Goal: Task Accomplishment & Management: Manage account settings

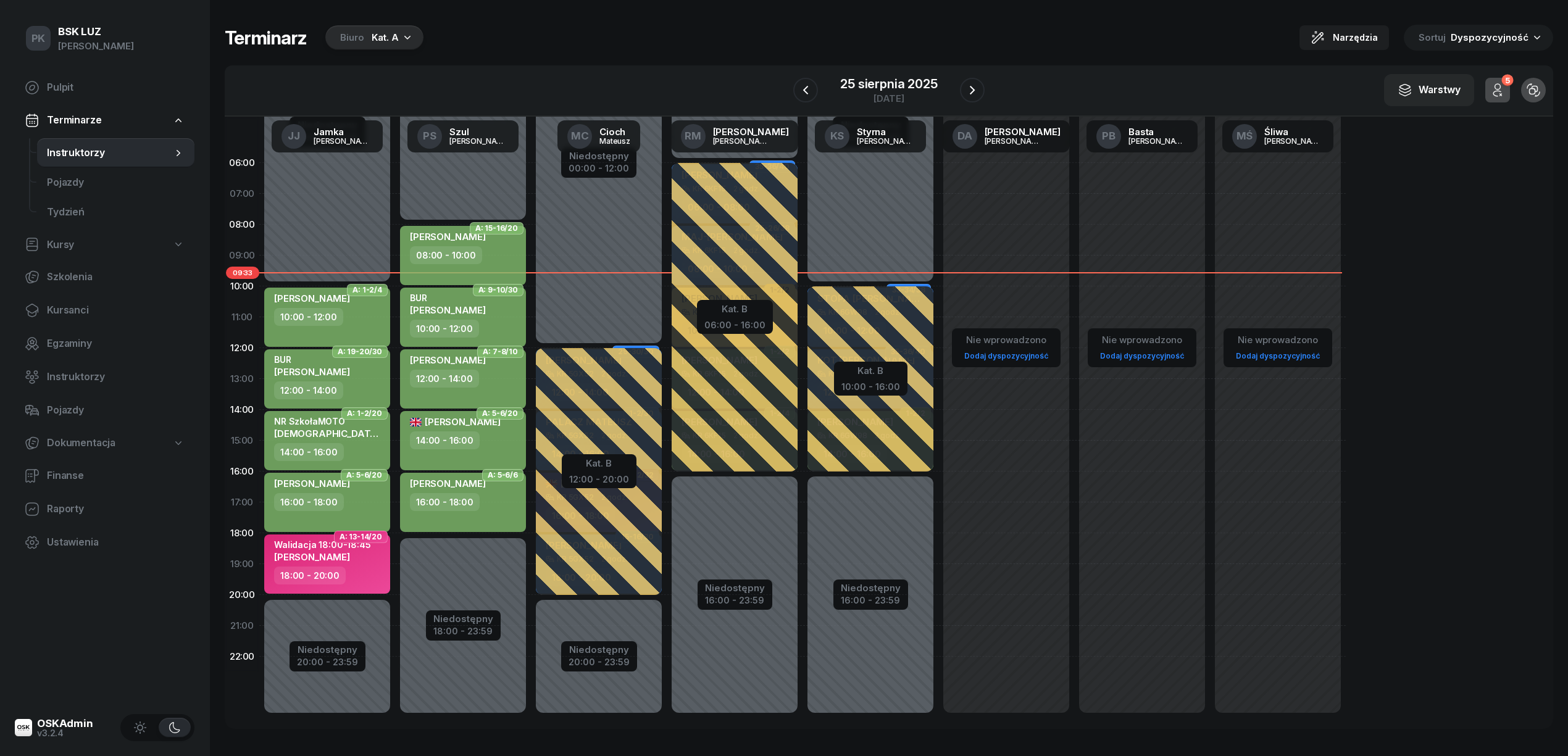
click at [381, 38] on div "Kat. A" at bounding box center [385, 37] width 27 height 15
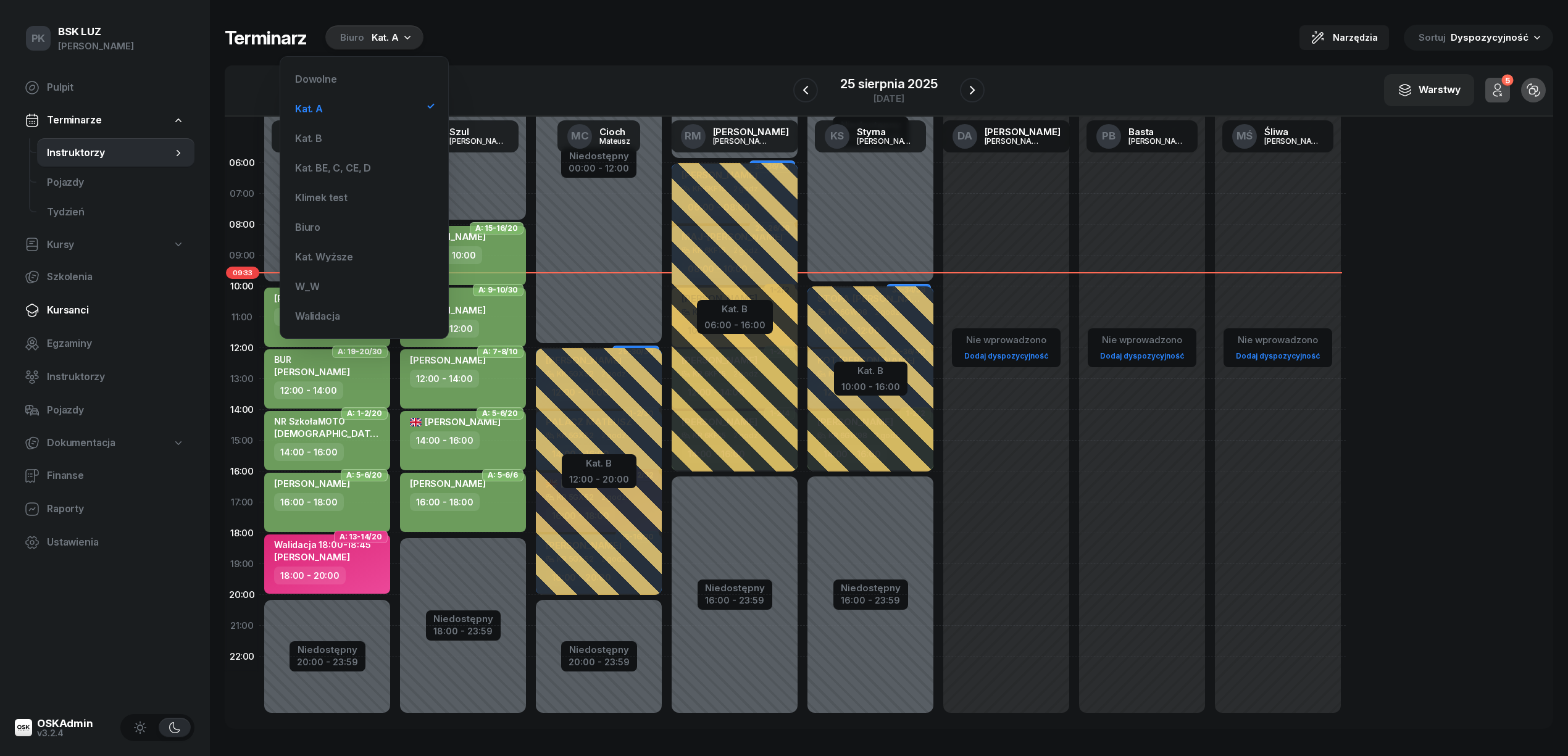
click at [82, 314] on span "Kursanci" at bounding box center [115, 310] width 138 height 16
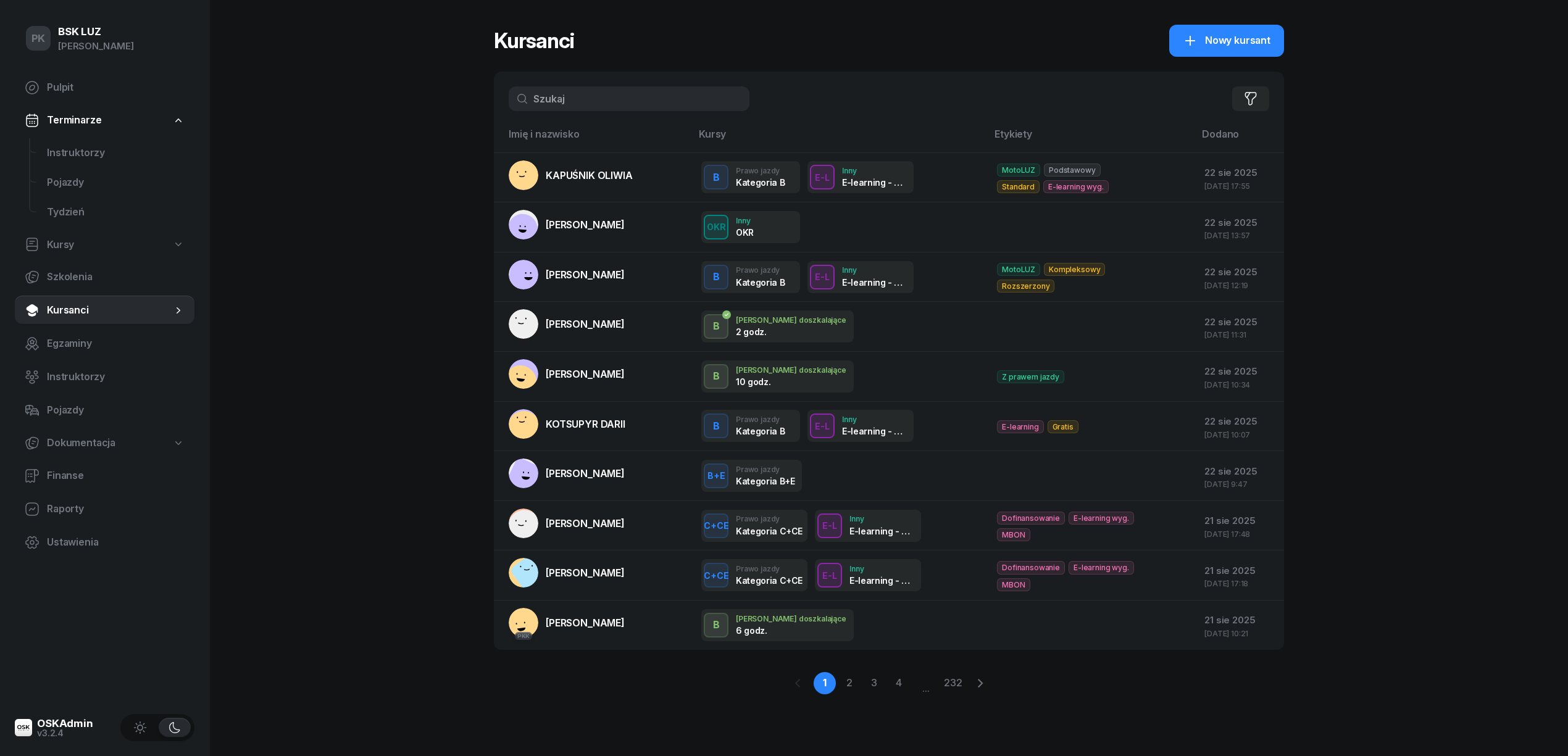
click at [601, 105] on input "text" at bounding box center [629, 98] width 241 height 25
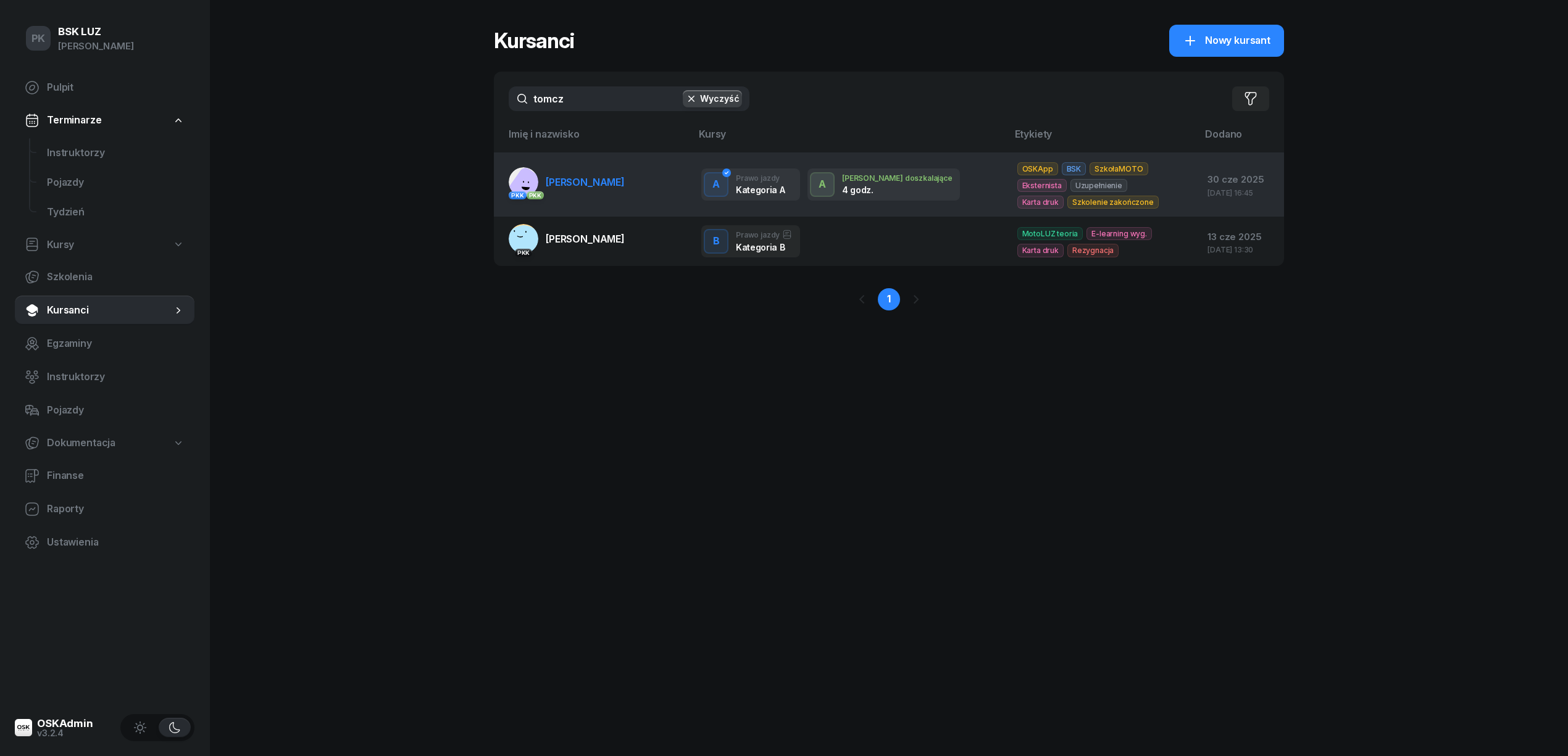
type input "tomcz"
click at [624, 181] on span "[PERSON_NAME]" at bounding box center [585, 182] width 79 height 12
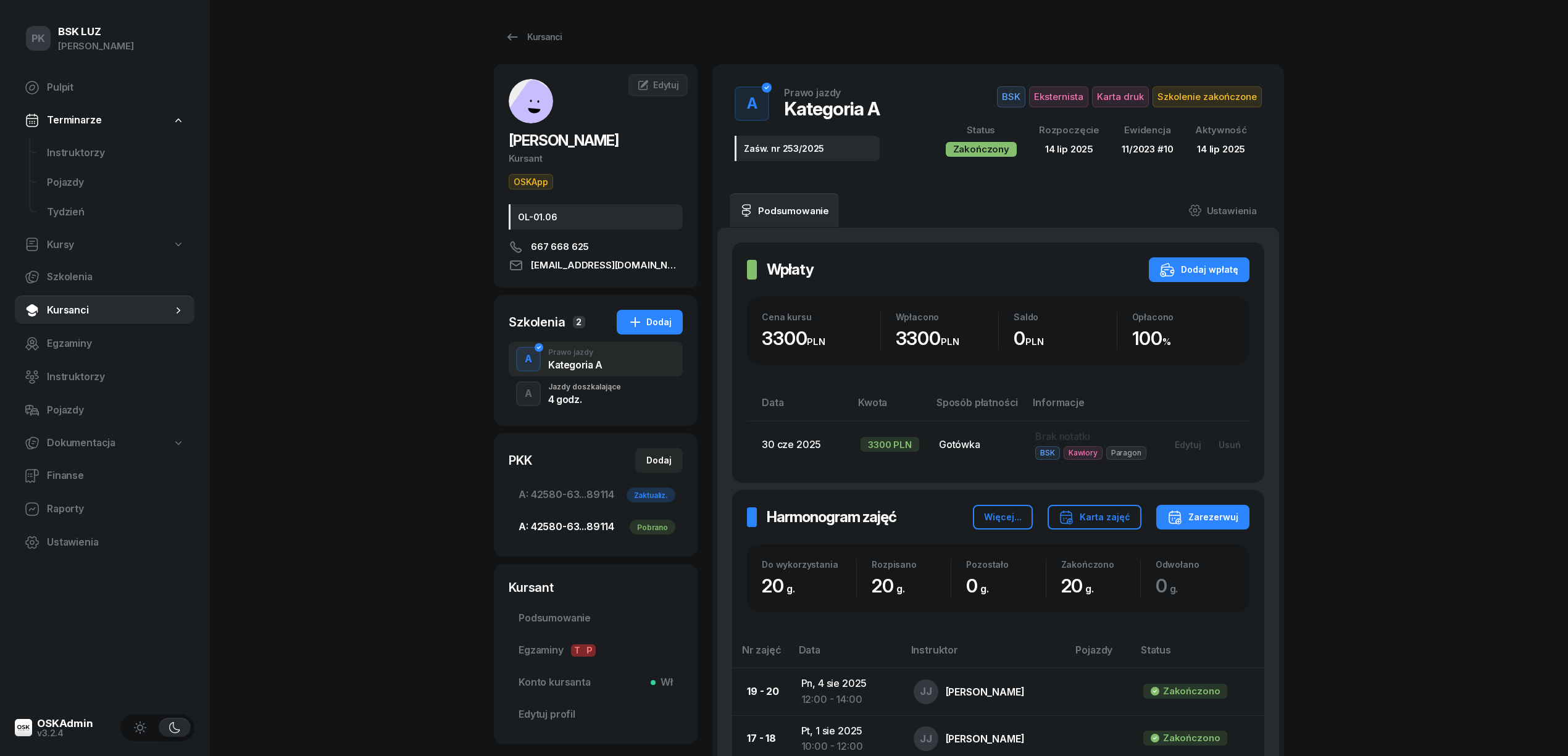
click at [596, 535] on span "A: 42580-63...89114 Pobrano" at bounding box center [596, 527] width 155 height 16
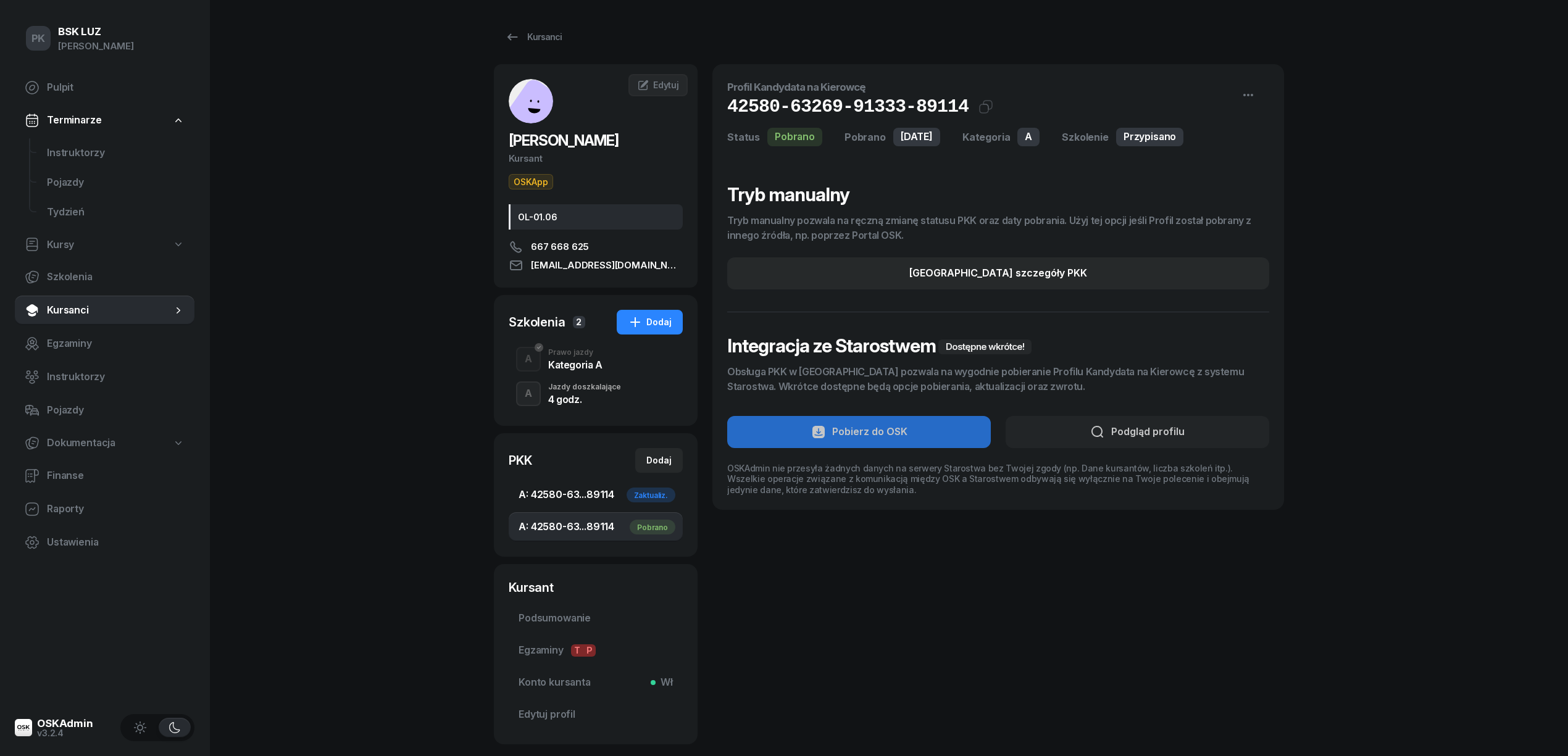
click at [585, 492] on span "A: 42580-63...89114 Zaktualiz." at bounding box center [596, 495] width 155 height 16
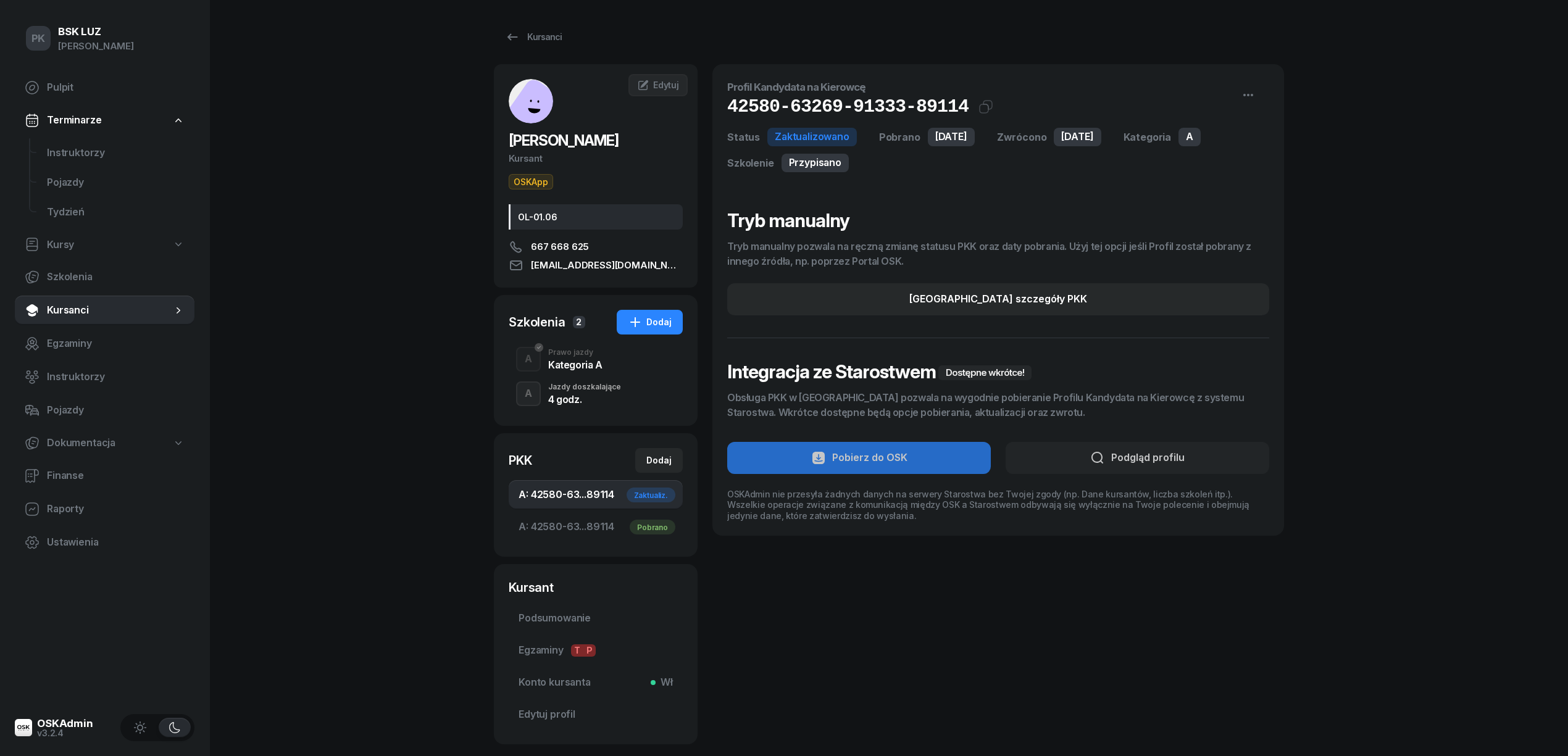
click at [586, 395] on div "4 godz." at bounding box center [584, 400] width 73 height 10
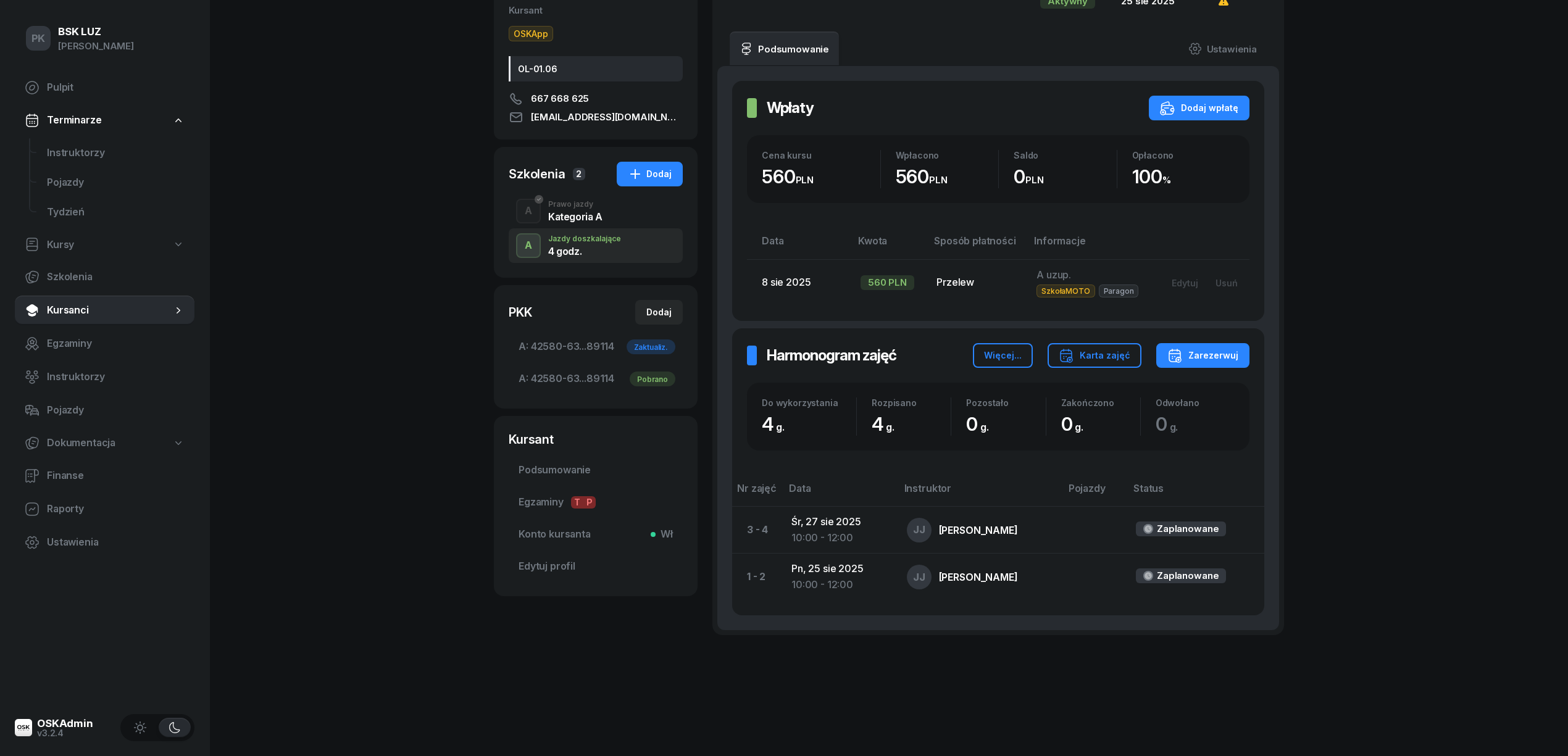
scroll to position [67, 0]
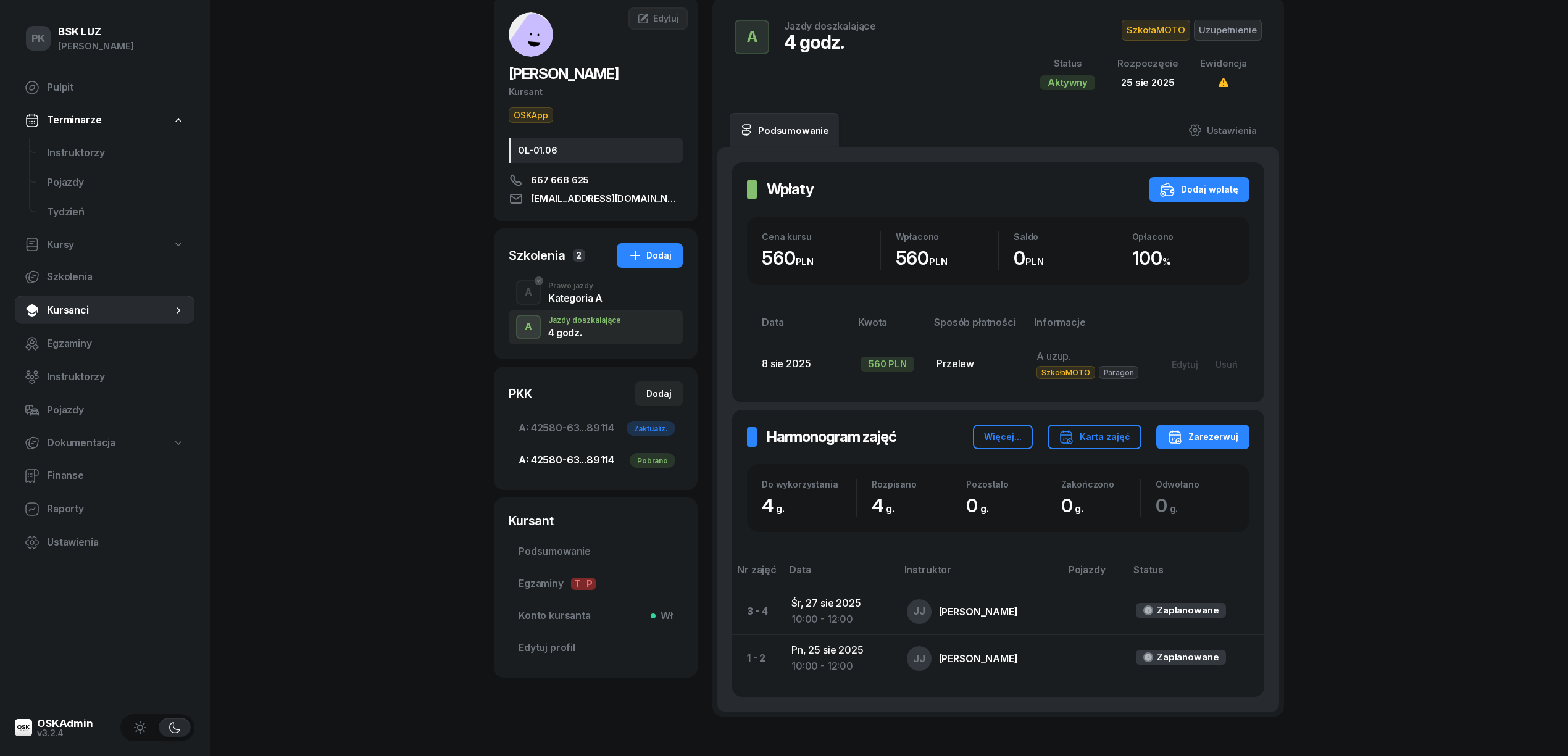
click at [584, 466] on span "A: 42580-63...89114 Pobrano" at bounding box center [596, 460] width 155 height 16
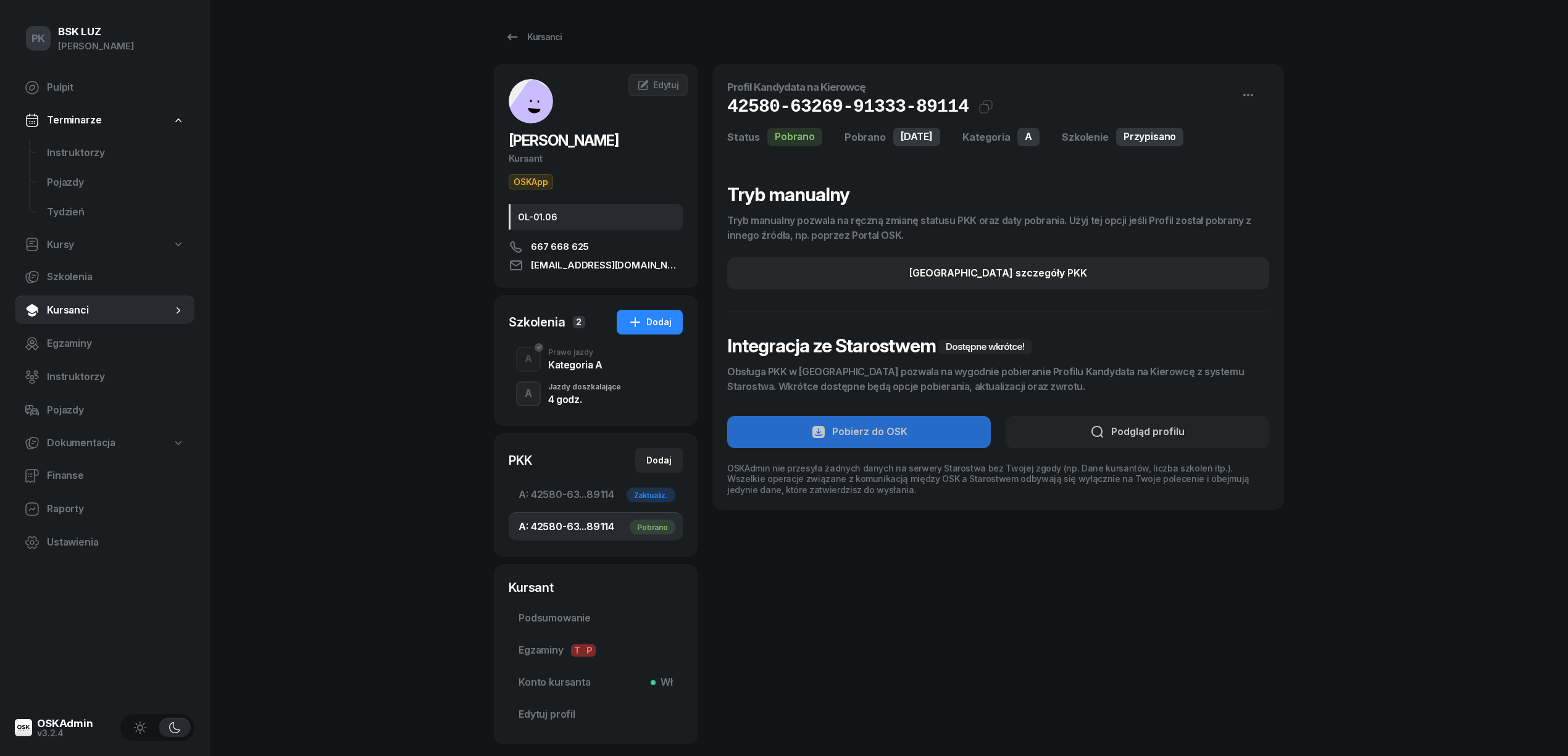
click at [582, 400] on div "4 godz." at bounding box center [584, 400] width 73 height 10
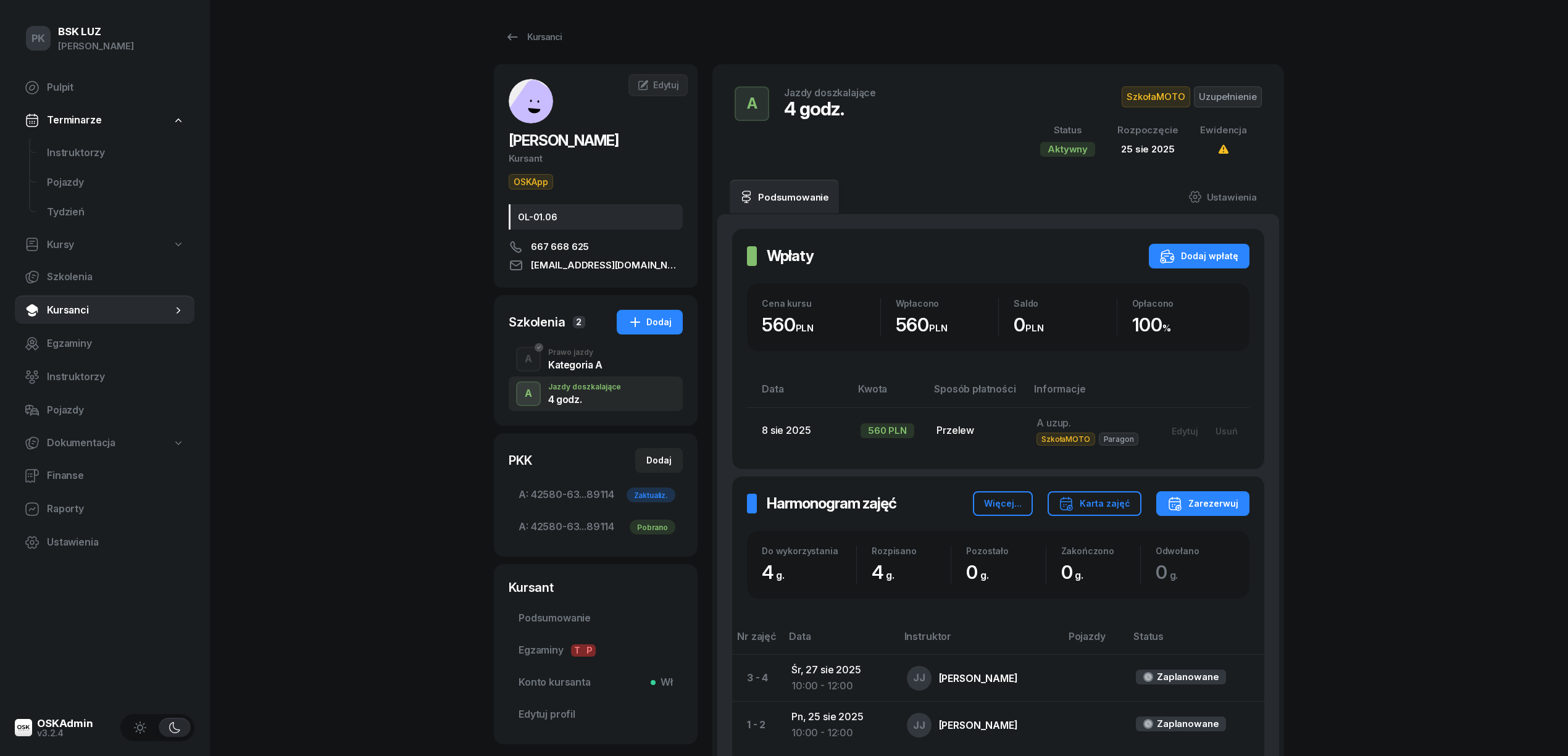
click at [581, 372] on div "A Prawo jazdy Kategoria A" at bounding box center [596, 359] width 174 height 34
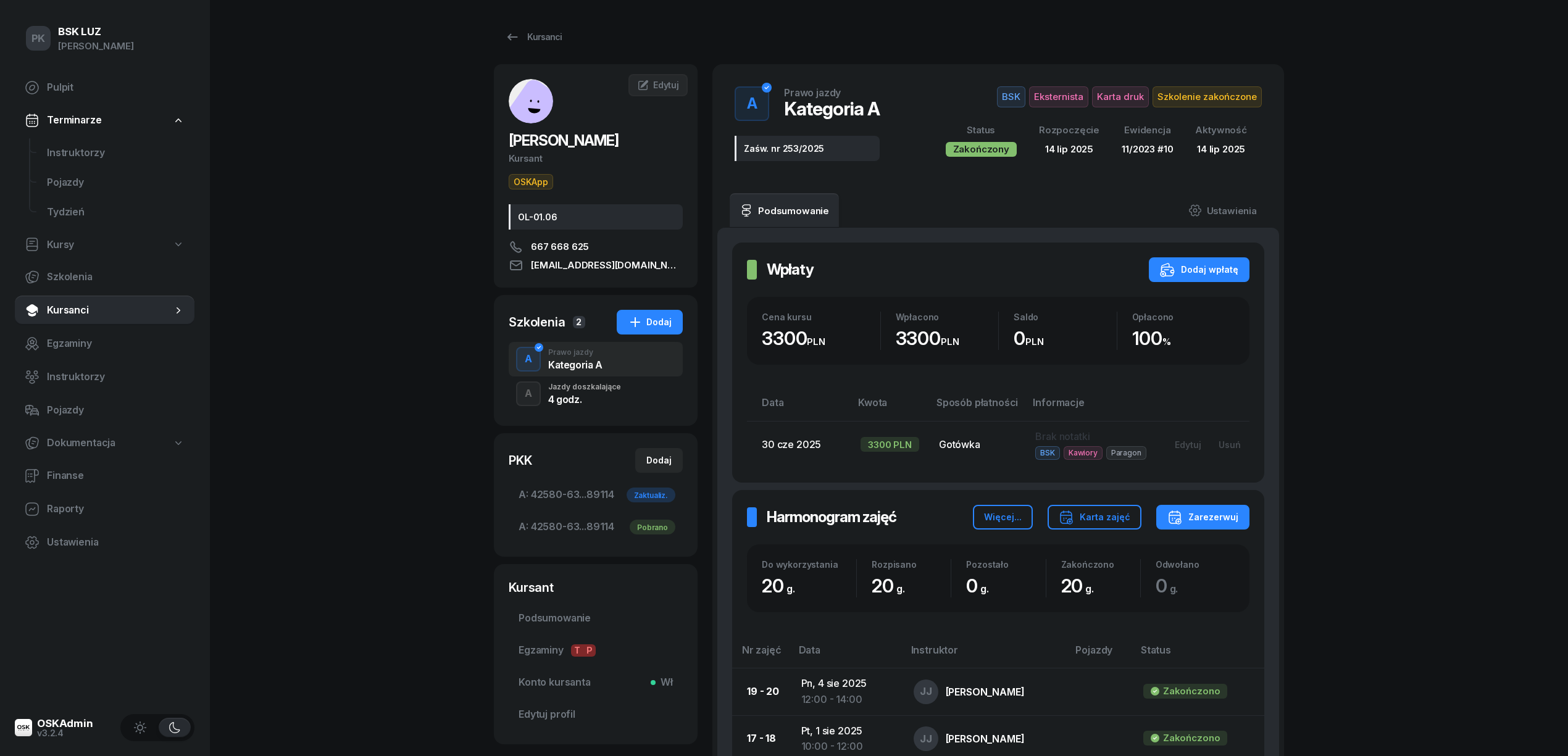
click at [581, 395] on div "4 godz." at bounding box center [584, 400] width 73 height 10
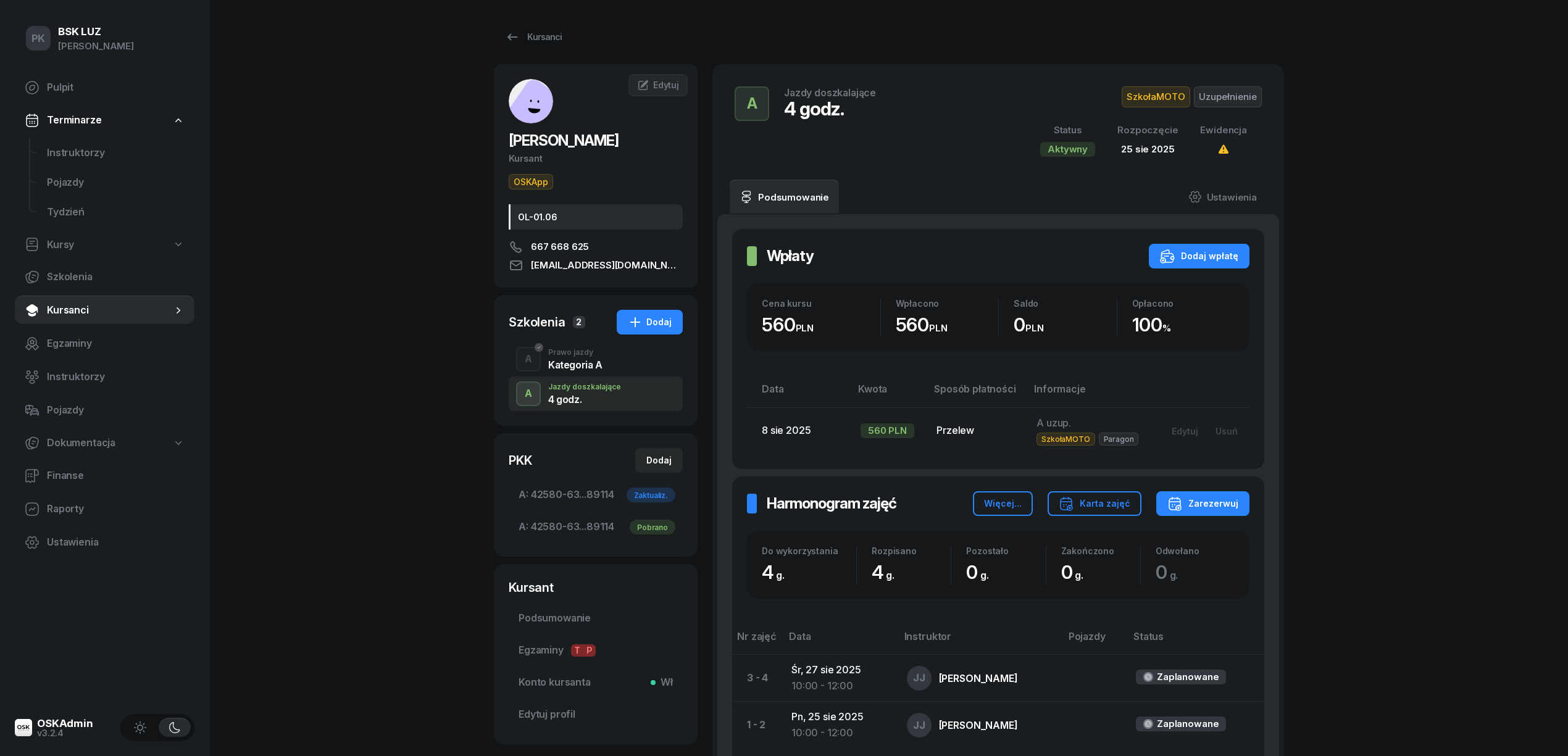
click at [1221, 169] on div "A Jazdy doszkalające 4 godz. SzkołaMOTO Uzupełnienie Status Aktywny Rozpoczęcie…" at bounding box center [998, 121] width 572 height 115
click at [1219, 179] on link "Ustawienia" at bounding box center [1222, 196] width 88 height 34
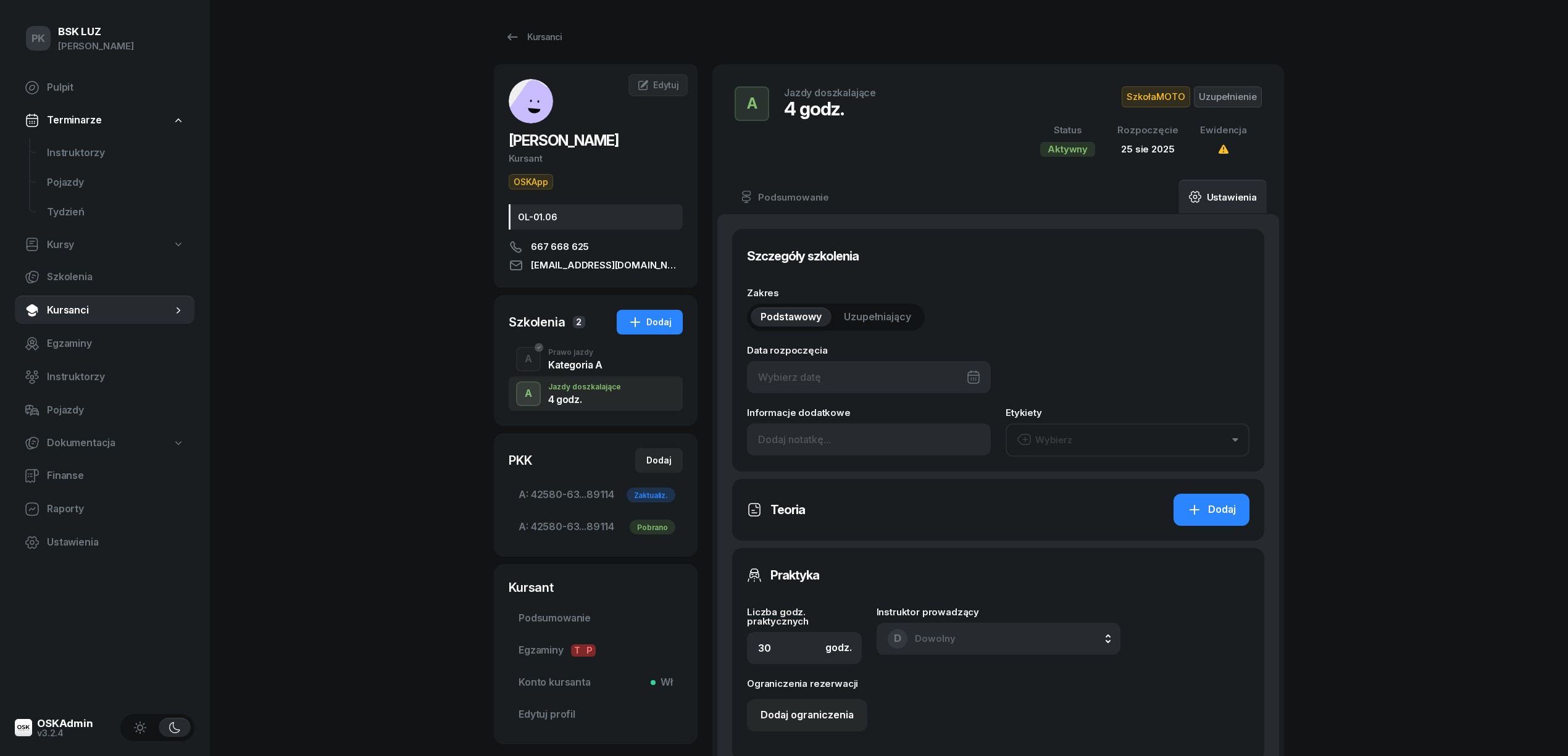
type input "[DATE]"
type input "4"
type input "42580"
type input "63269"
type input "91333"
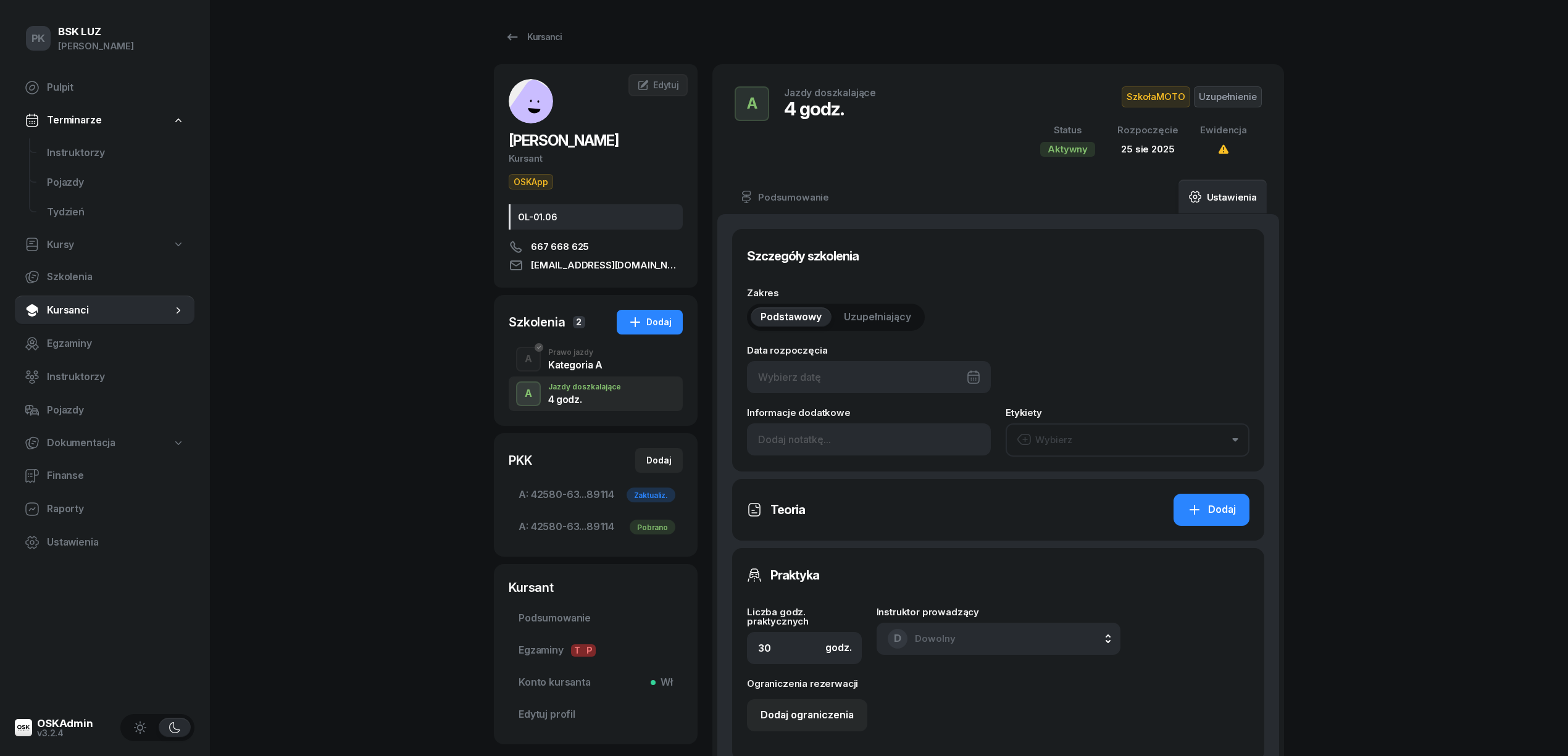
type input "89114"
type input "1/2020/SM"
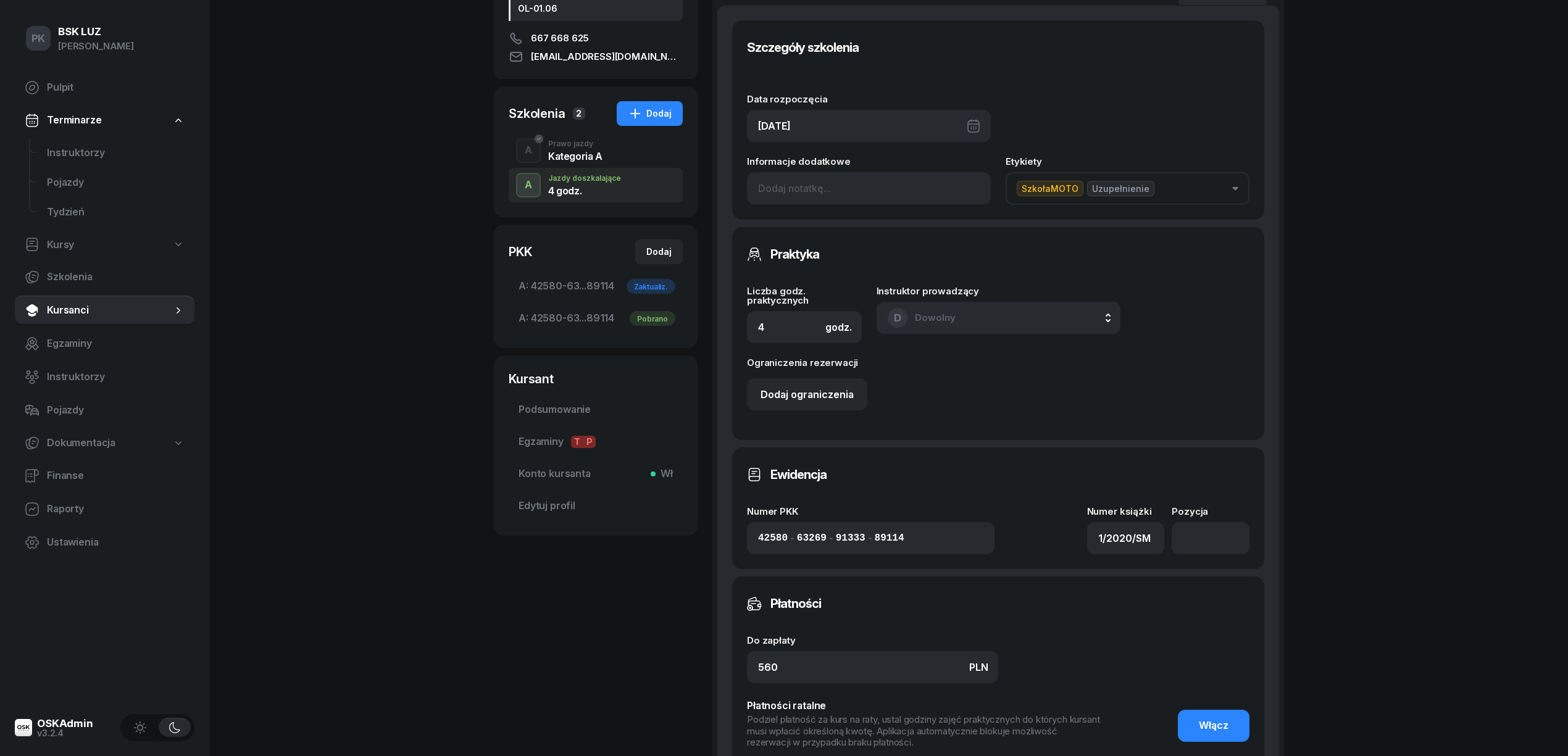
scroll to position [247, 0]
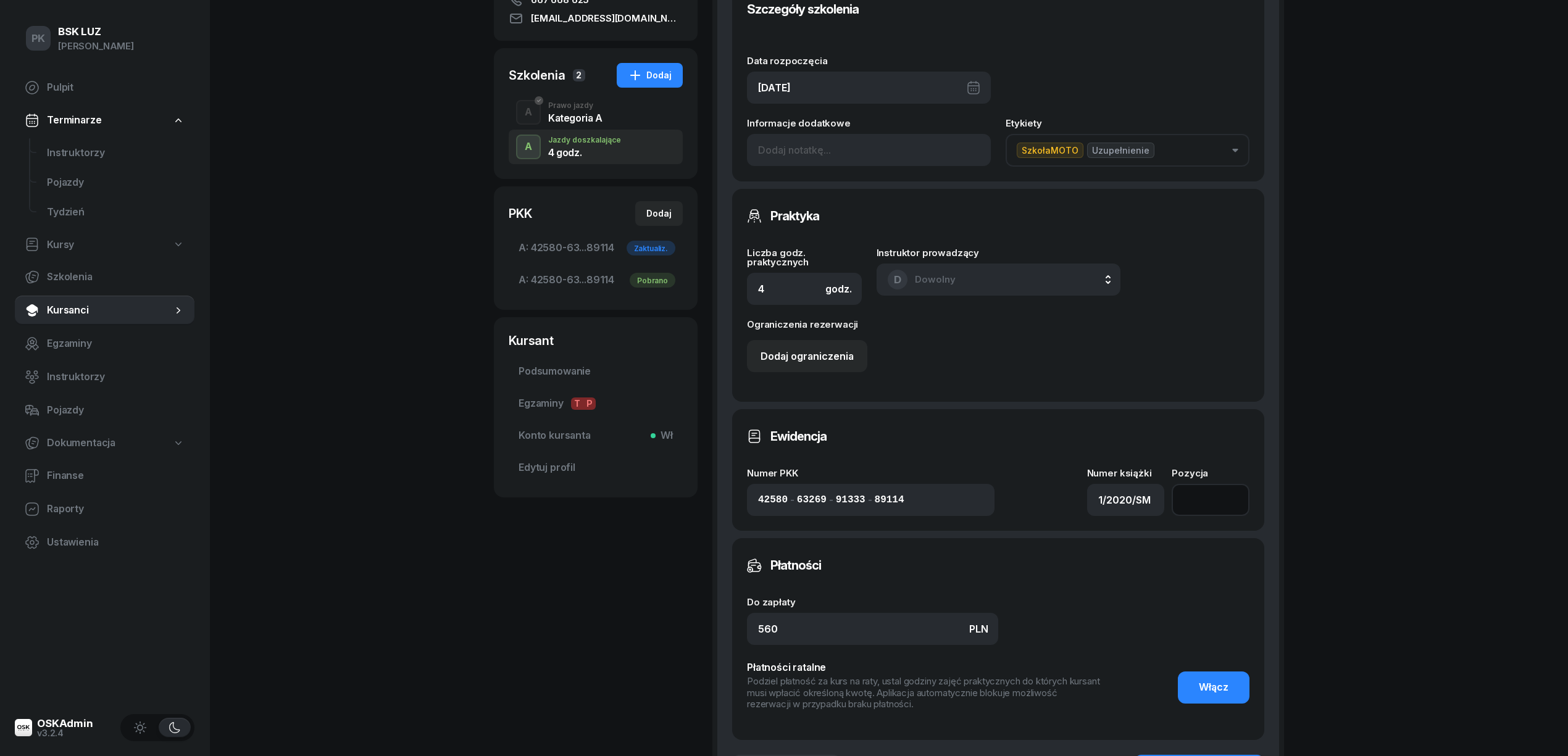
click at [1193, 504] on input "number" at bounding box center [1210, 500] width 78 height 32
type input "129"
click at [1381, 542] on div "PK BSK [PERSON_NAME] Pulpit Terminarze Instruktorzy Pojazdy Tydzień Kursy Szkol…" at bounding box center [784, 340] width 1568 height 1175
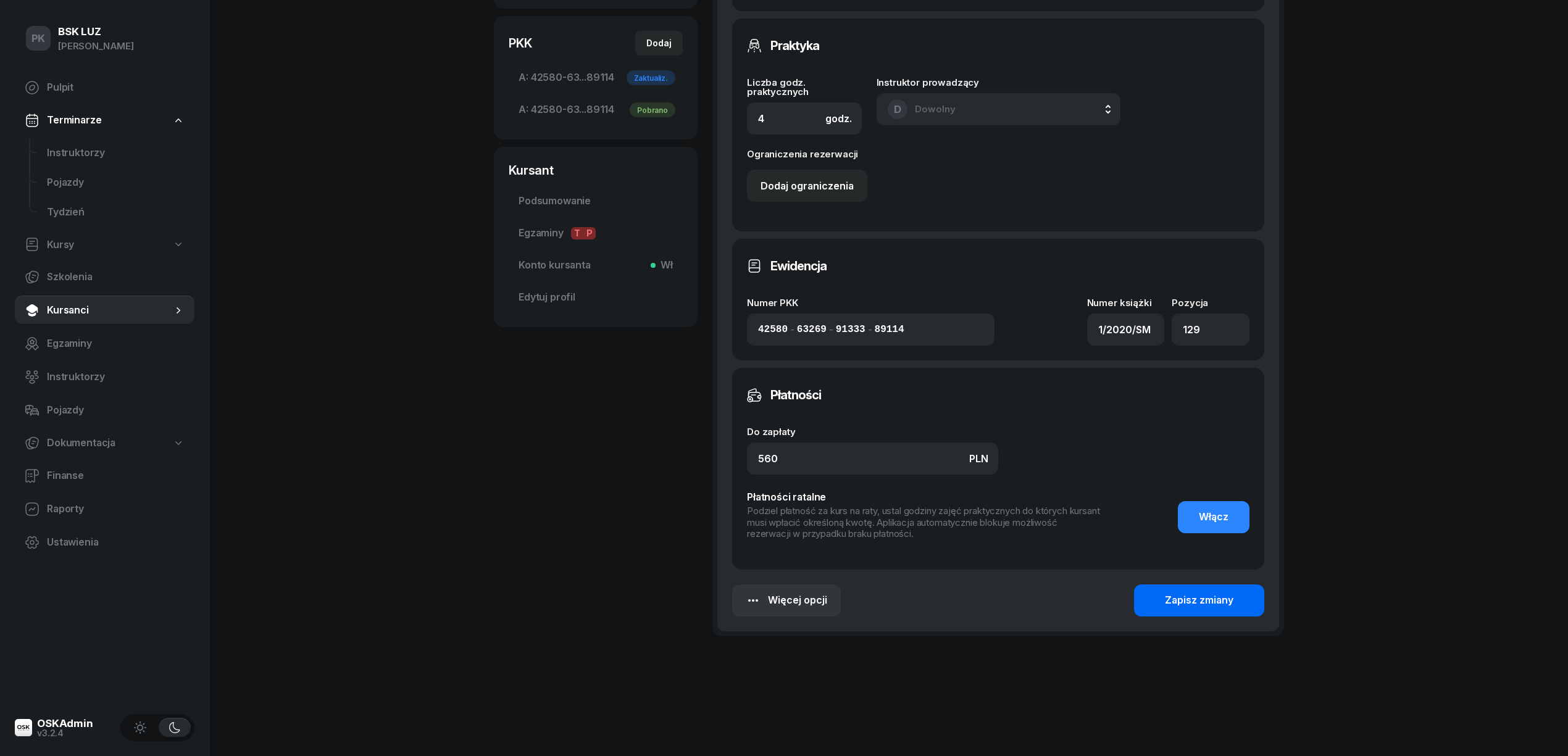
click at [1216, 593] on div "Zapisz zmiany" at bounding box center [1199, 601] width 68 height 16
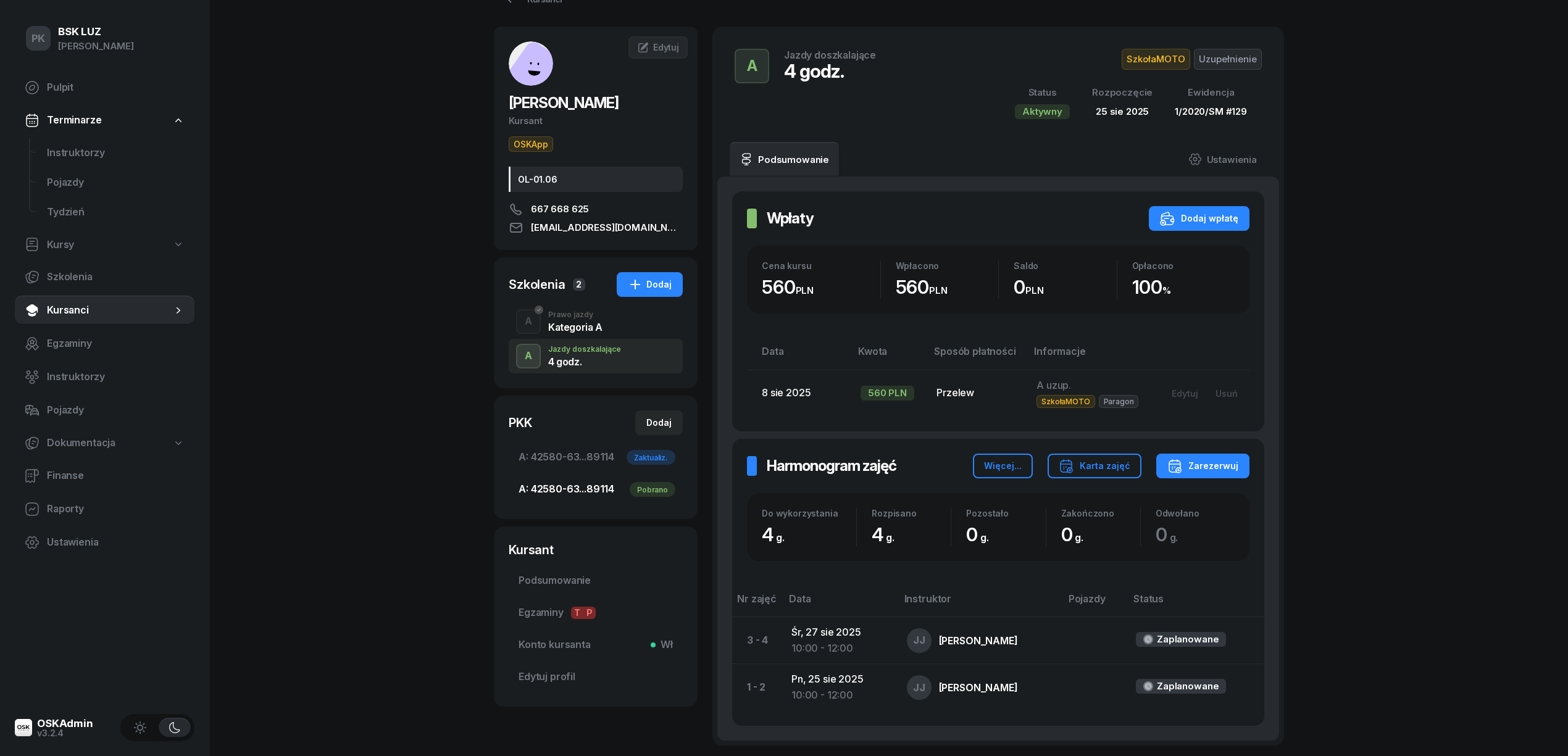
scroll to position [0, 0]
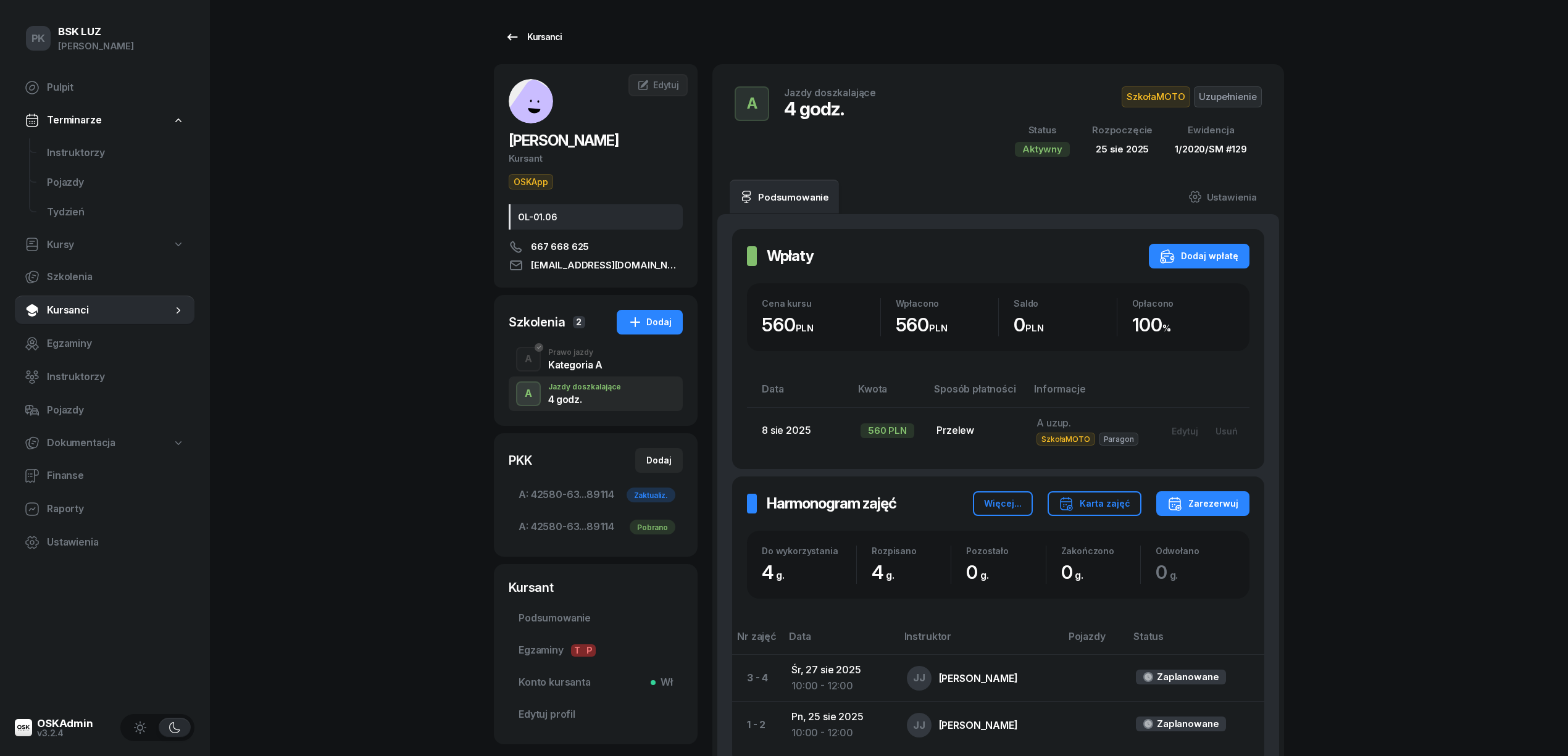
click at [528, 41] on div "Kursanci" at bounding box center [533, 37] width 56 height 15
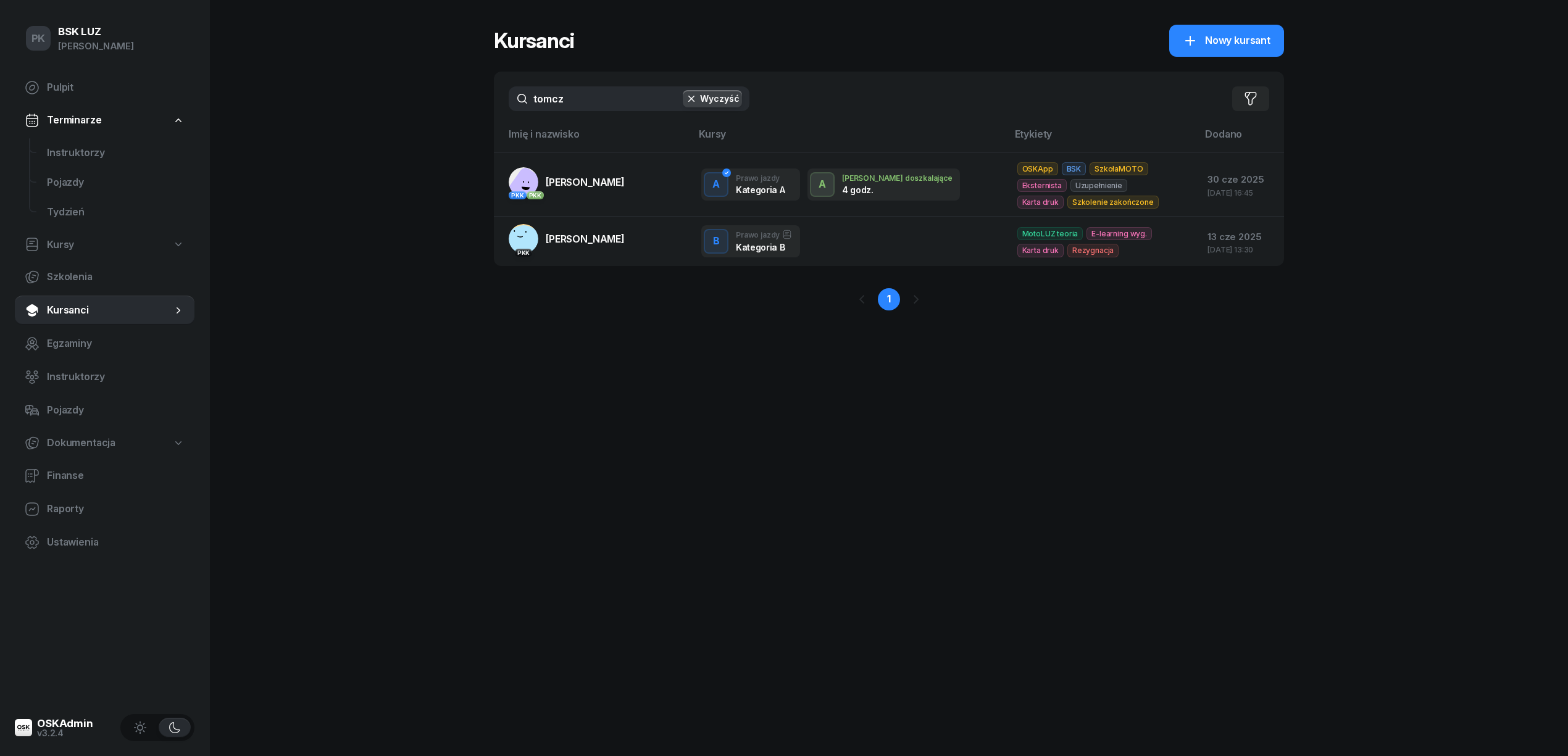
drag, startPoint x: 615, startPoint y: 82, endPoint x: 435, endPoint y: 105, distance: 181.5
click at [435, 105] on div "PK BSK [PERSON_NAME] Pulpit Terminarze Instruktorzy Pojazdy Tydzień Kursy Szkol…" at bounding box center [784, 378] width 1568 height 756
drag, startPoint x: 417, startPoint y: 99, endPoint x: 398, endPoint y: 99, distance: 19.0
click at [398, 99] on div "PK BSK [PERSON_NAME] Pulpit Terminarze Instruktorzy Pojazdy Tydzień Kursy Szkol…" at bounding box center [784, 378] width 1568 height 756
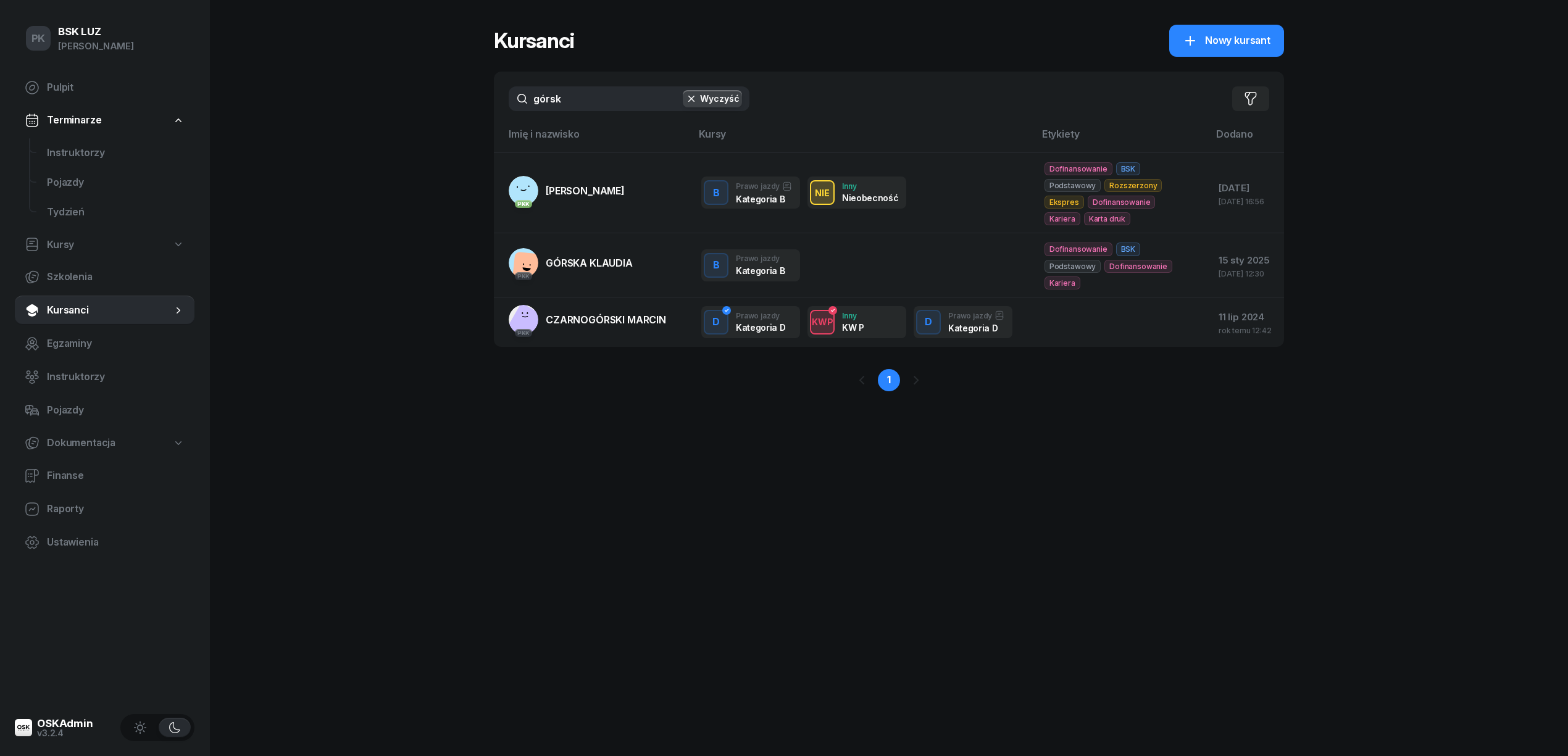
type input "górsk"
click at [726, 483] on div "Kursanci Nowy kursant górsk Wyczyść Filtruj Imię i nazwisko Kursy Etykiety Doda…" at bounding box center [889, 378] width 790 height 756
